Goal: Transaction & Acquisition: Purchase product/service

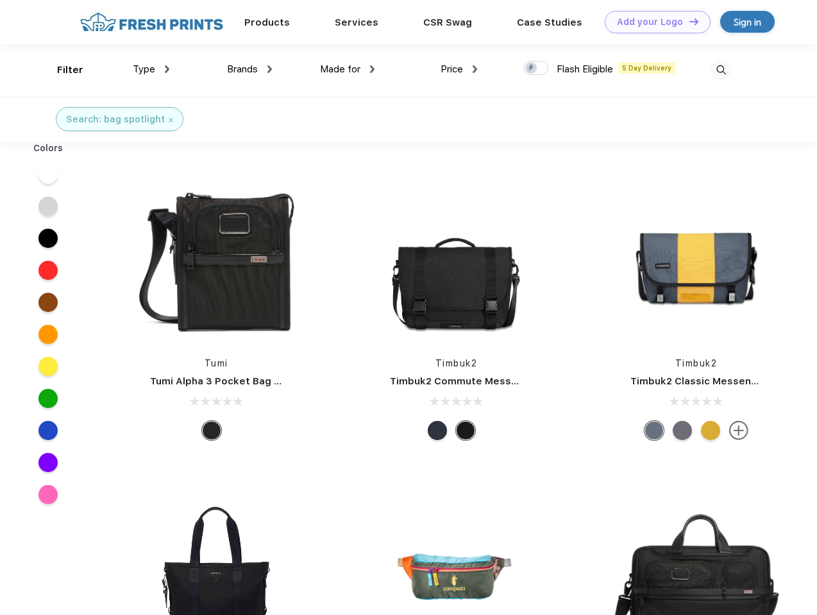
click at [653, 22] on link "Add your Logo Design Tool" at bounding box center [658, 22] width 106 height 22
click at [0, 0] on div "Design Tool" at bounding box center [0, 0] width 0 height 0
click at [688, 21] on link "Add your Logo Design Tool" at bounding box center [658, 22] width 106 height 22
click at [62, 70] on div "Filter" at bounding box center [70, 70] width 26 height 15
click at [151, 69] on span "Type" at bounding box center [144, 69] width 22 height 12
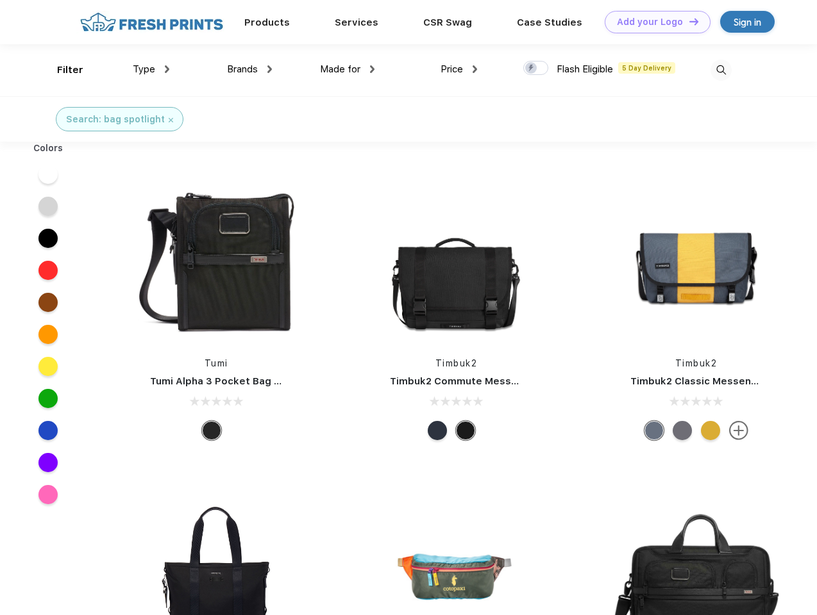
click at [249, 69] on span "Brands" at bounding box center [242, 69] width 31 height 12
click at [347, 69] on span "Made for" at bounding box center [340, 69] width 40 height 12
click at [459, 69] on span "Price" at bounding box center [451, 69] width 22 height 12
click at [536, 69] on div at bounding box center [535, 68] width 25 height 14
click at [531, 69] on input "checkbox" at bounding box center [527, 64] width 8 height 8
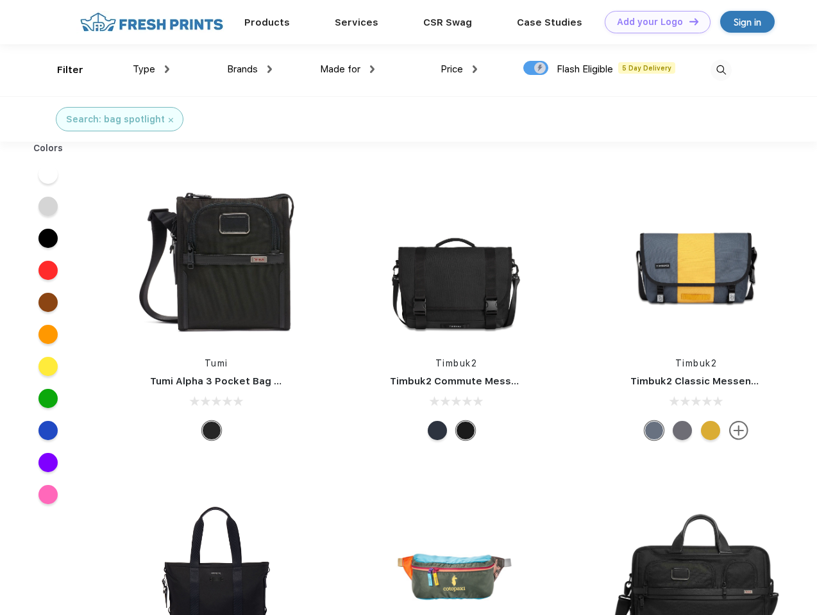
click at [721, 70] on img at bounding box center [720, 70] width 21 height 21
